Goal: Task Accomplishment & Management: Complete application form

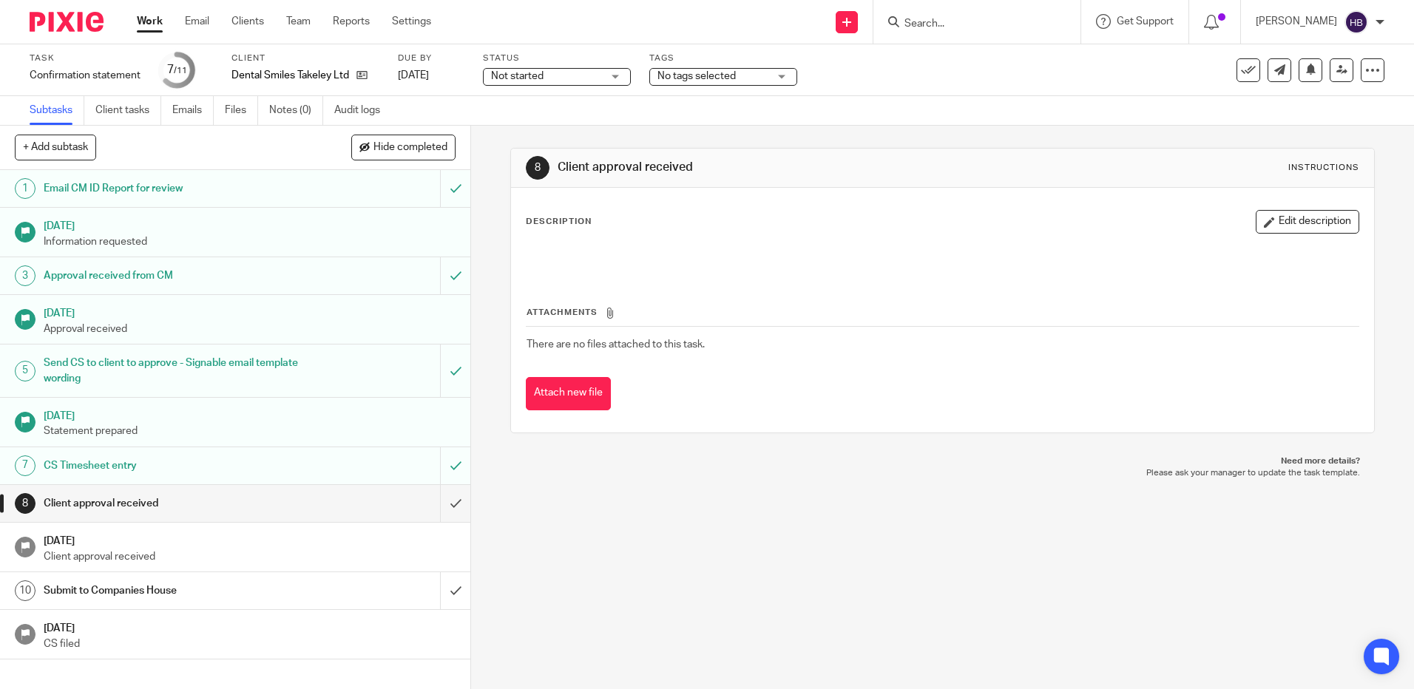
click at [933, 18] on input "Search" at bounding box center [969, 24] width 133 height 13
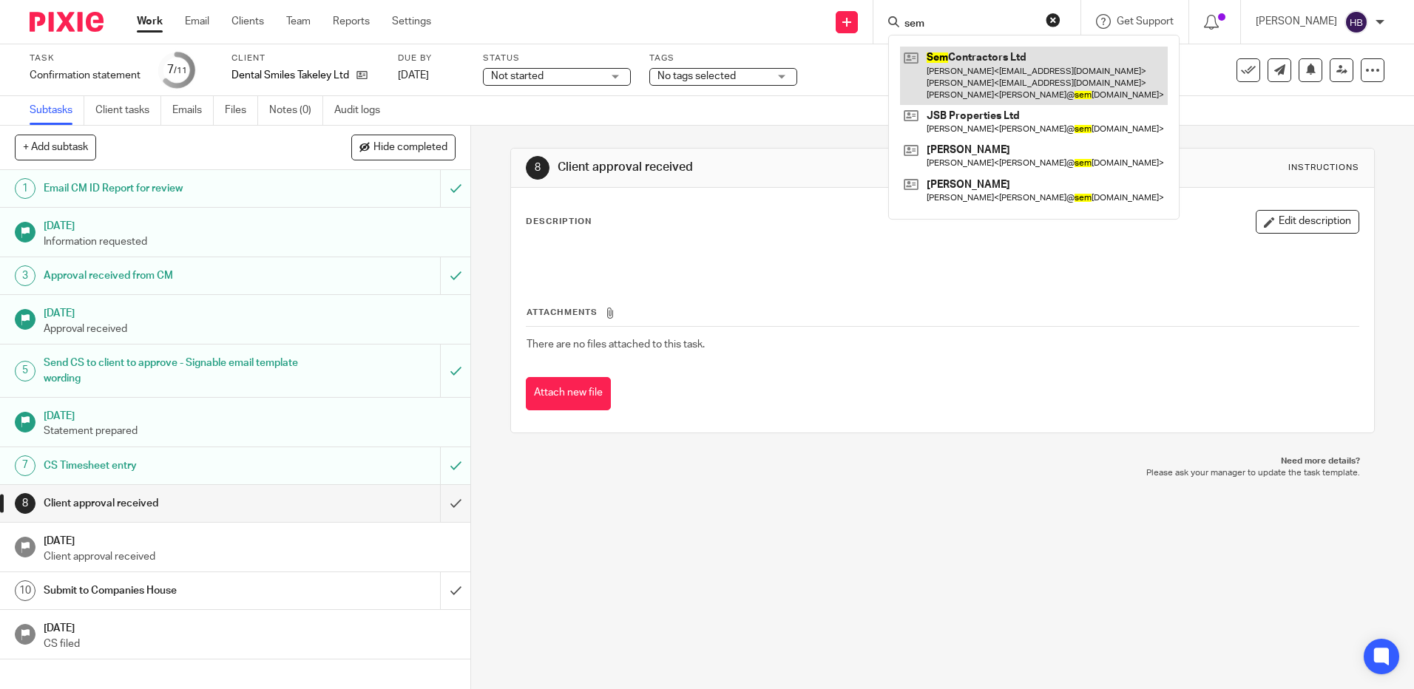
type input "sem"
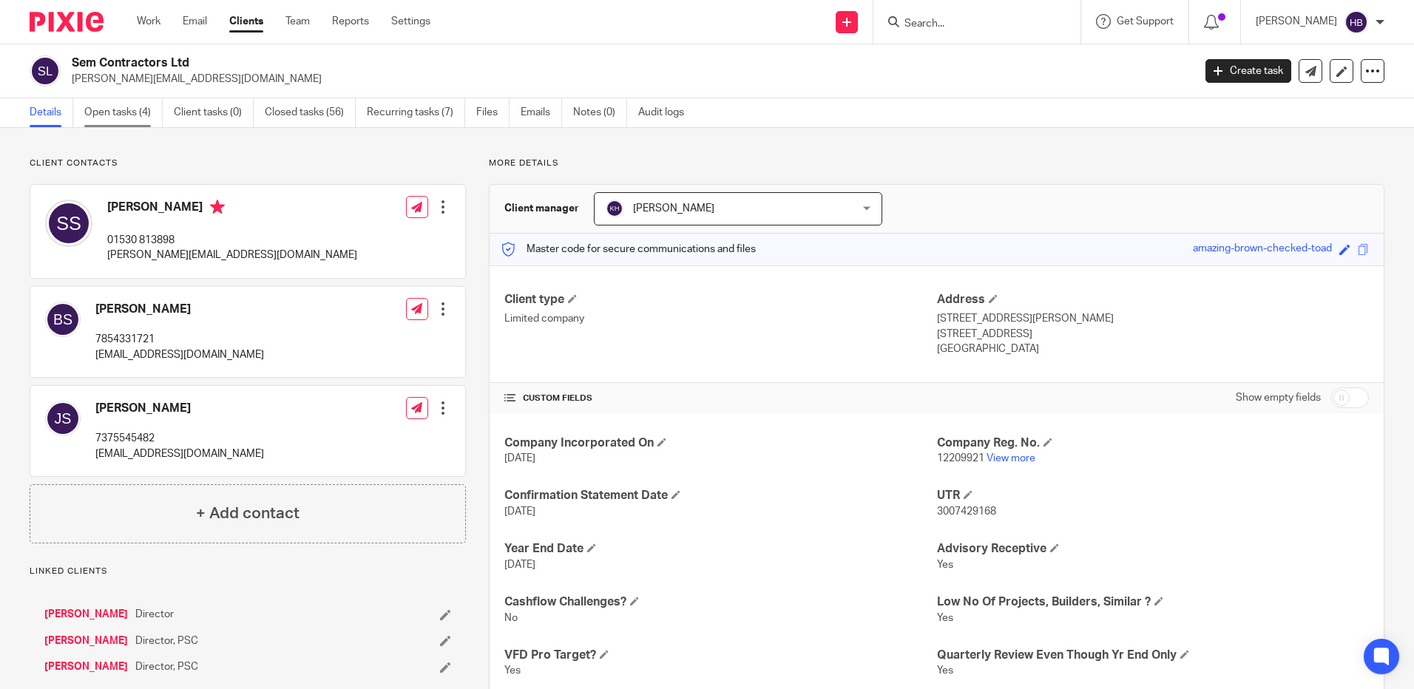
click at [113, 112] on link "Open tasks (4)" at bounding box center [123, 112] width 78 height 29
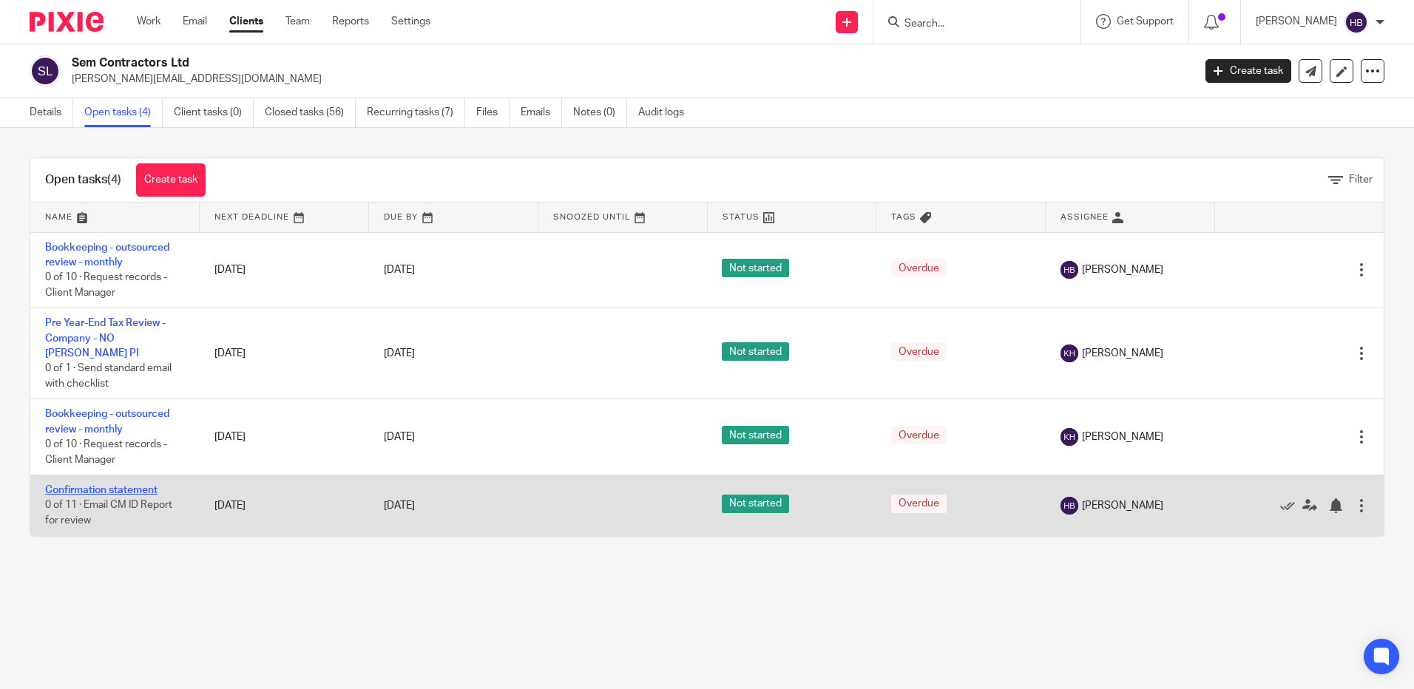
click at [87, 485] on link "Confirmation statement" at bounding box center [101, 490] width 112 height 10
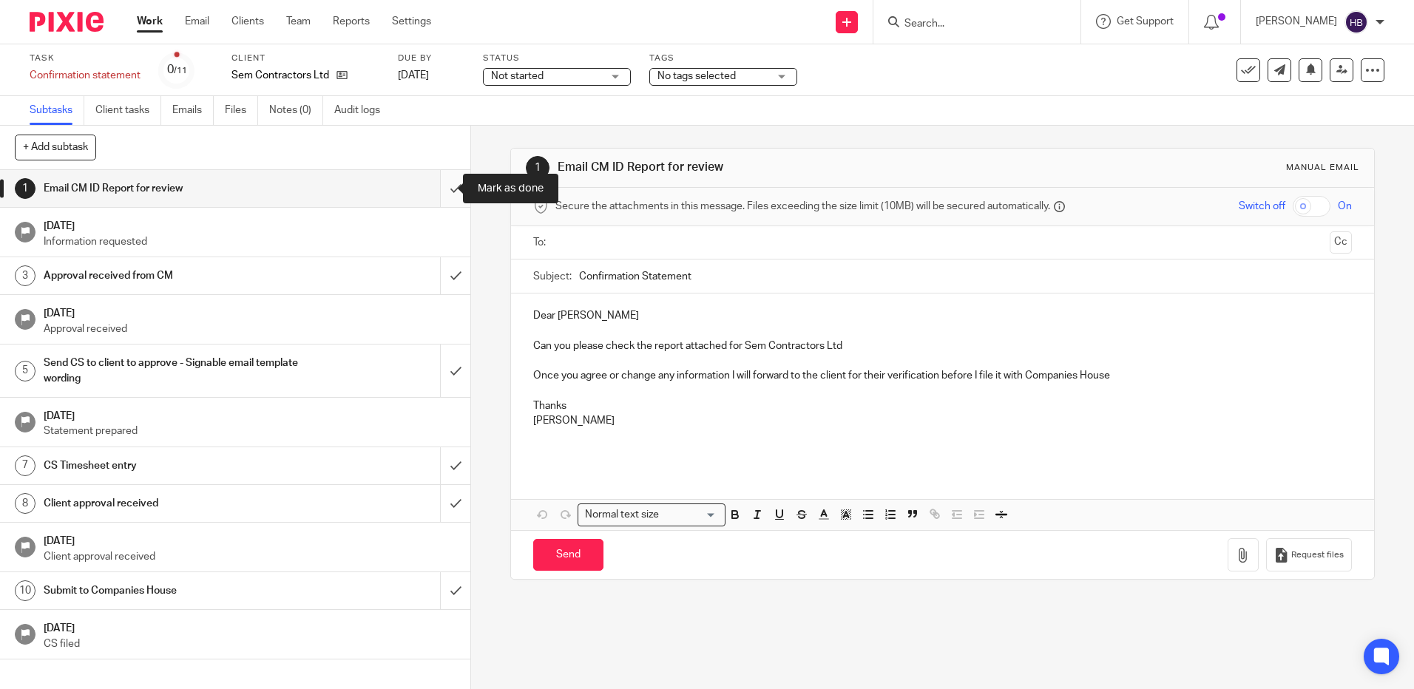
click at [442, 192] on input "submit" at bounding box center [235, 188] width 470 height 37
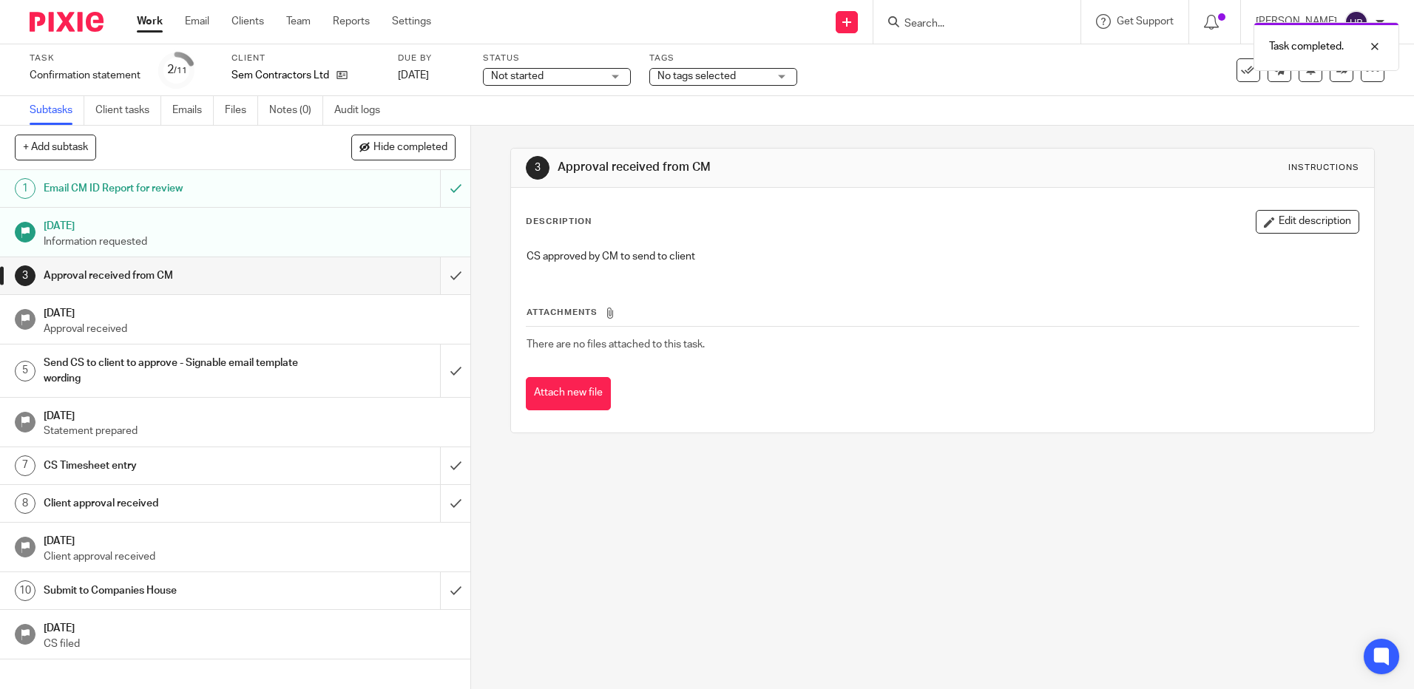
click at [442, 276] on input "submit" at bounding box center [235, 275] width 470 height 37
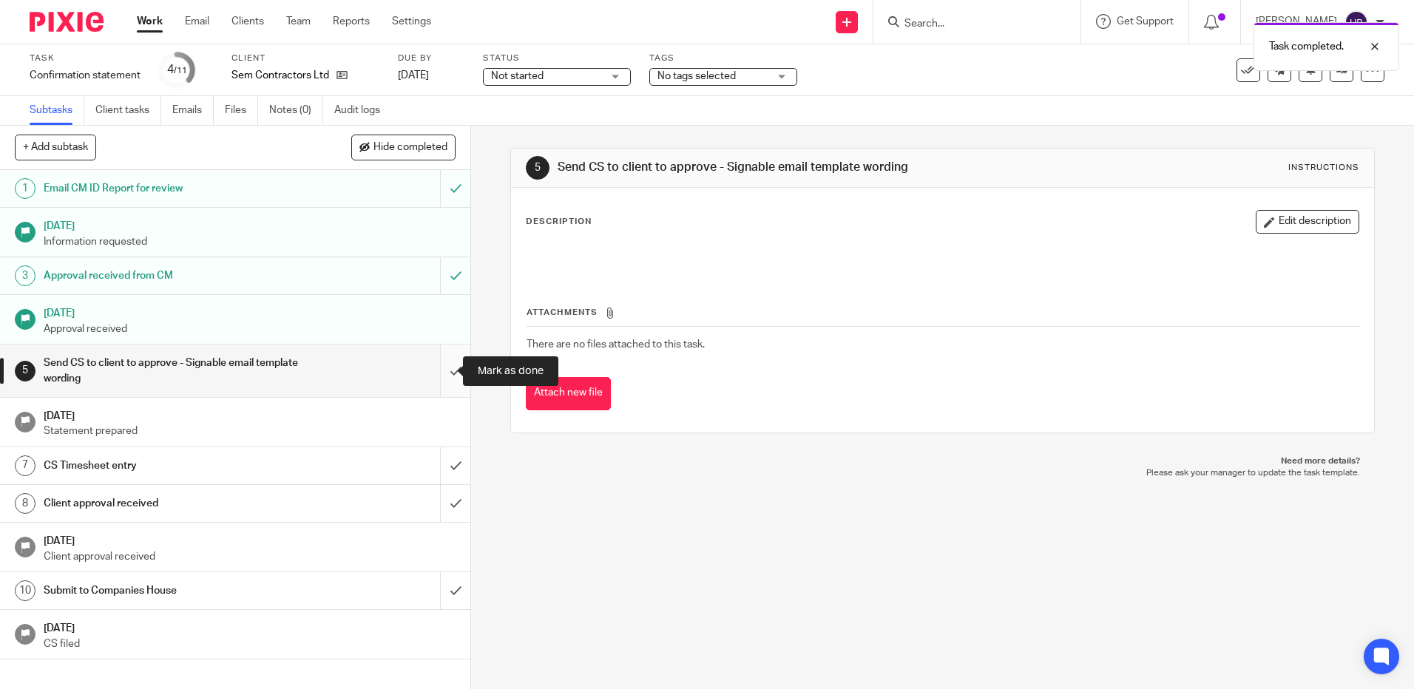
click at [435, 372] on input "submit" at bounding box center [235, 371] width 470 height 53
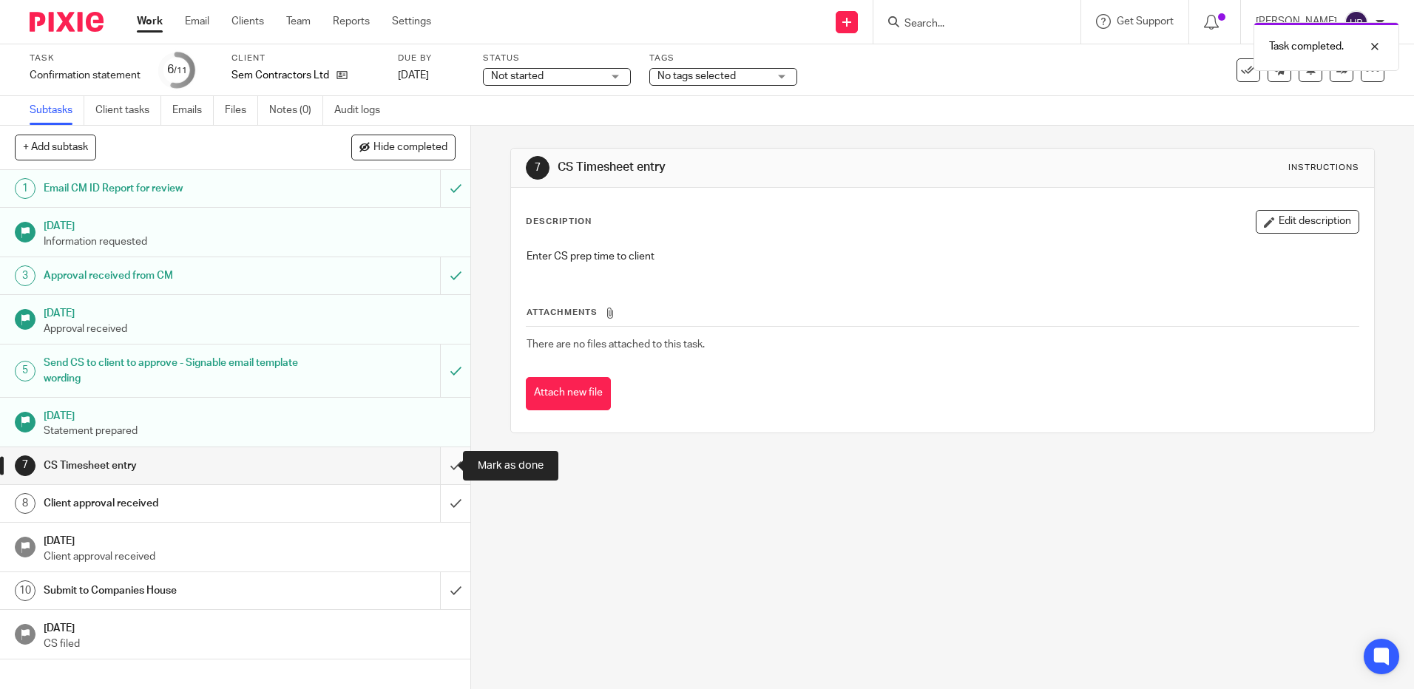
click at [436, 461] on input "submit" at bounding box center [235, 465] width 470 height 37
